Goal: Information Seeking & Learning: Learn about a topic

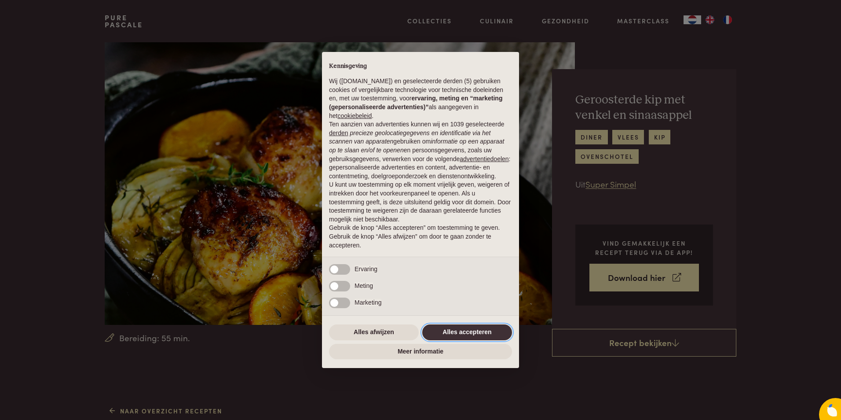
click at [478, 334] on button "Alles accepteren" at bounding box center [467, 332] width 90 height 16
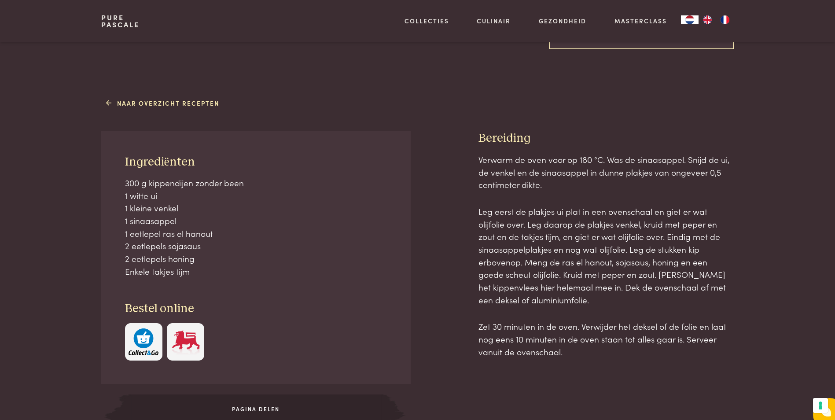
scroll to position [308, 0]
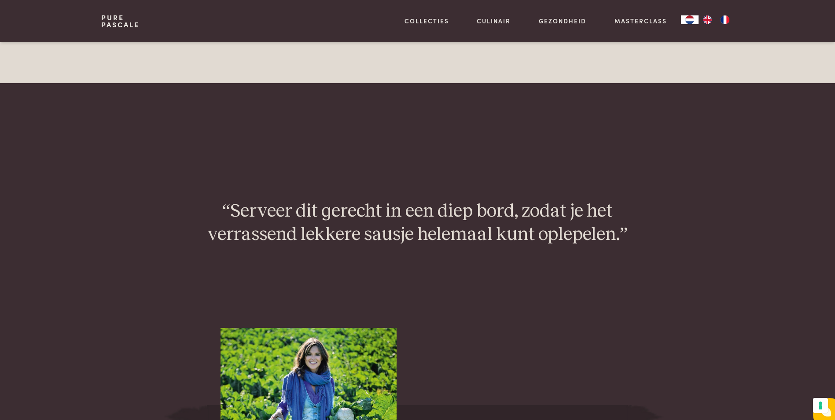
scroll to position [746, 0]
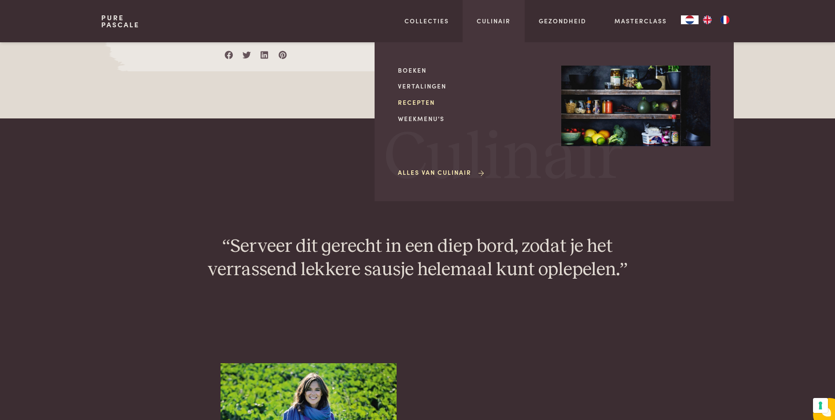
click at [413, 104] on link "Recepten" at bounding box center [472, 102] width 149 height 9
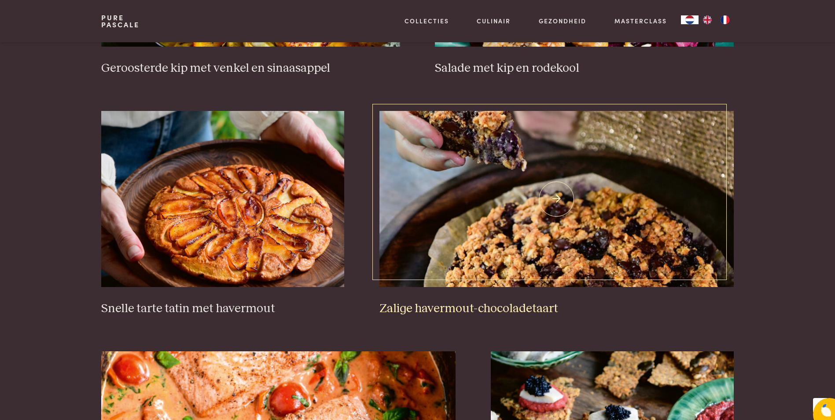
scroll to position [1276, 0]
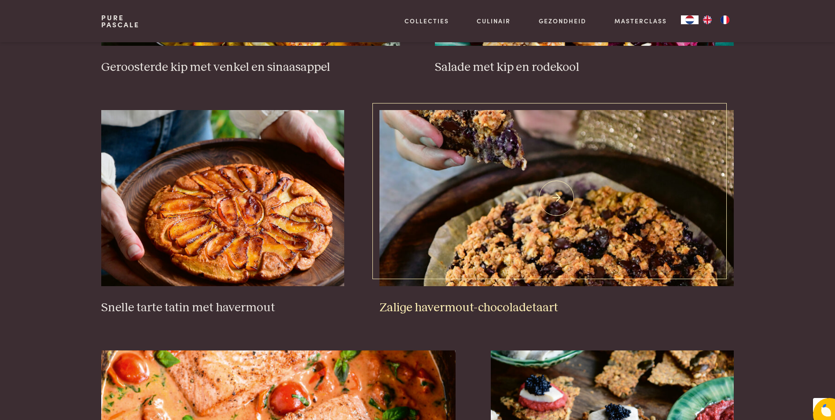
click at [503, 212] on img at bounding box center [556, 198] width 354 height 176
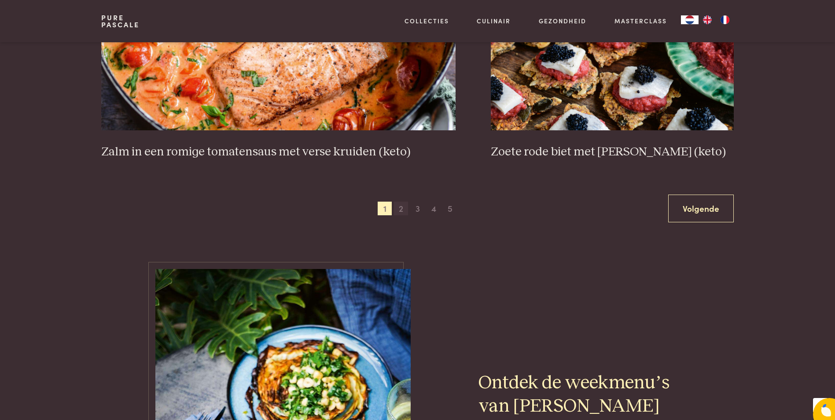
click at [398, 207] on span "2" at bounding box center [401, 209] width 14 height 14
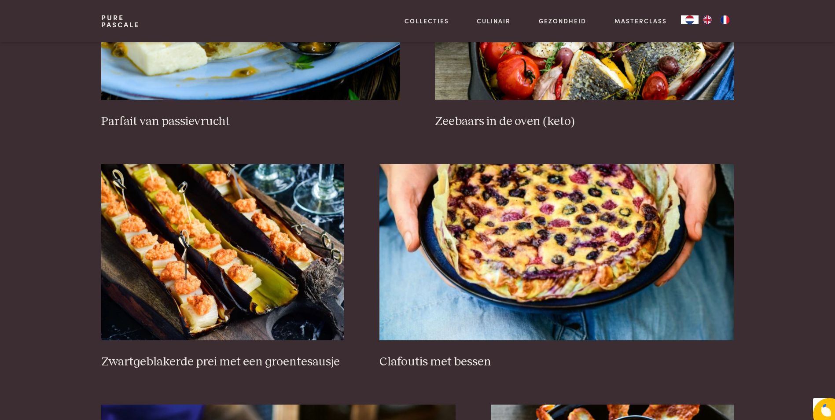
scroll to position [554, 0]
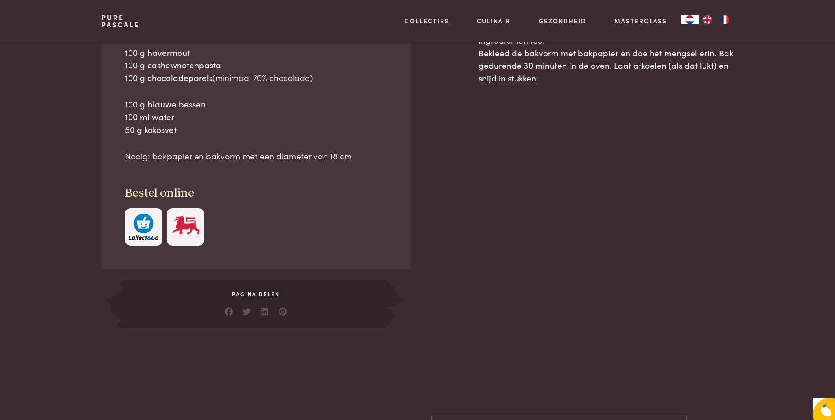
scroll to position [660, 0]
